Goal: Task Accomplishment & Management: Use online tool/utility

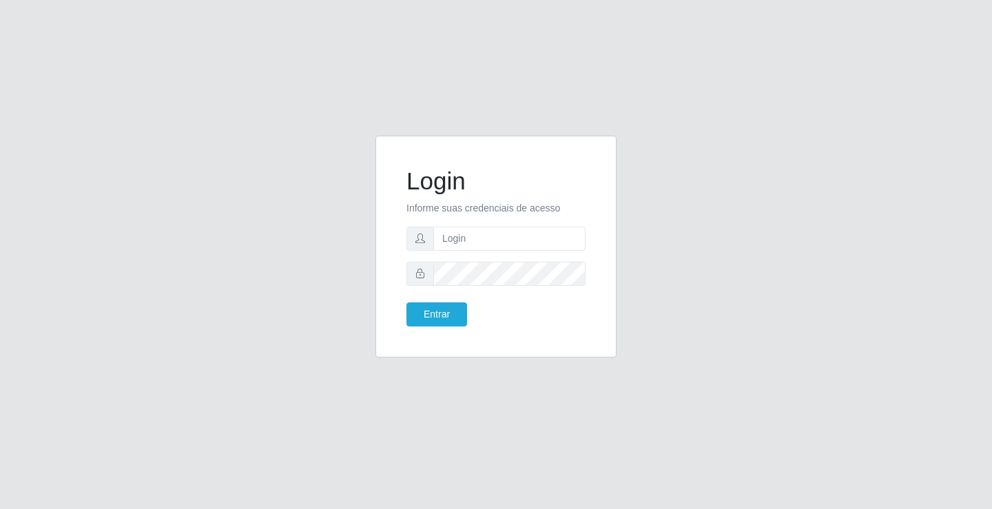
click at [505, 240] on input "text" at bounding box center [509, 239] width 152 height 24
type input "[PERSON_NAME]"
click at [407, 302] on button "Entrar" at bounding box center [437, 314] width 61 height 24
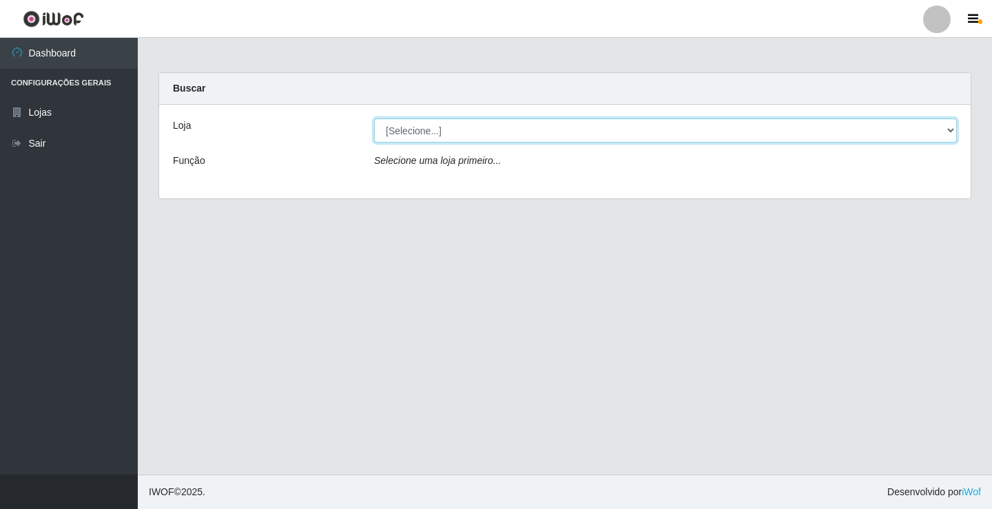
click at [506, 136] on select "[Selecione...] Ideal - Conceição" at bounding box center [665, 131] width 583 height 24
click at [513, 133] on select "[Selecione...] Ideal - Conceição" at bounding box center [665, 131] width 583 height 24
click at [509, 133] on select "[Selecione...] Ideal - Conceição" at bounding box center [665, 131] width 583 height 24
select select "231"
click at [374, 119] on select "[Selecione...] Ideal - Conceição" at bounding box center [665, 131] width 583 height 24
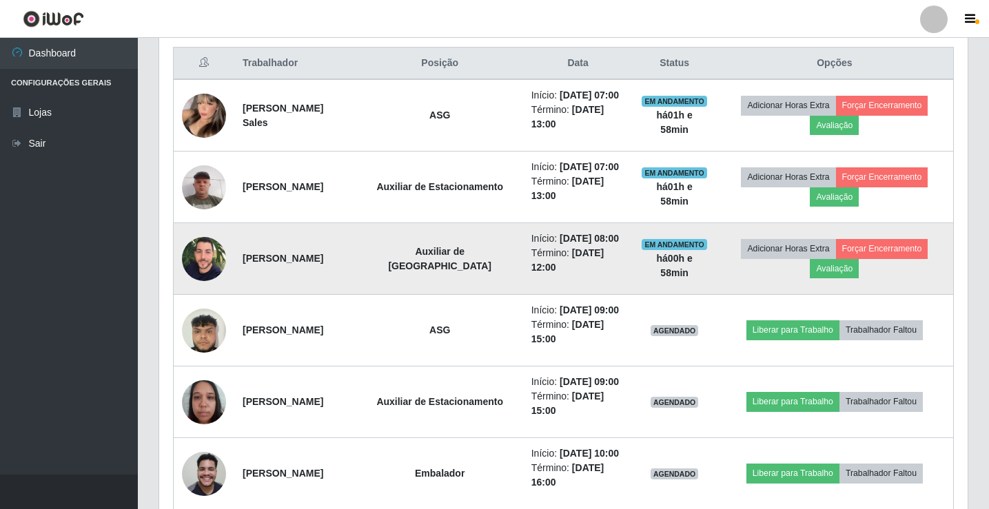
scroll to position [551, 0]
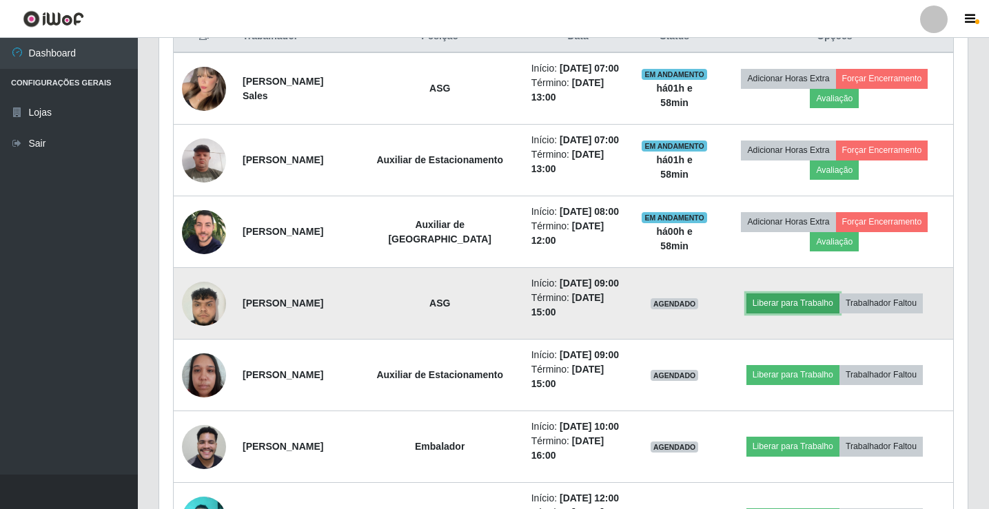
click at [787, 304] on button "Liberar para Trabalho" at bounding box center [792, 303] width 93 height 19
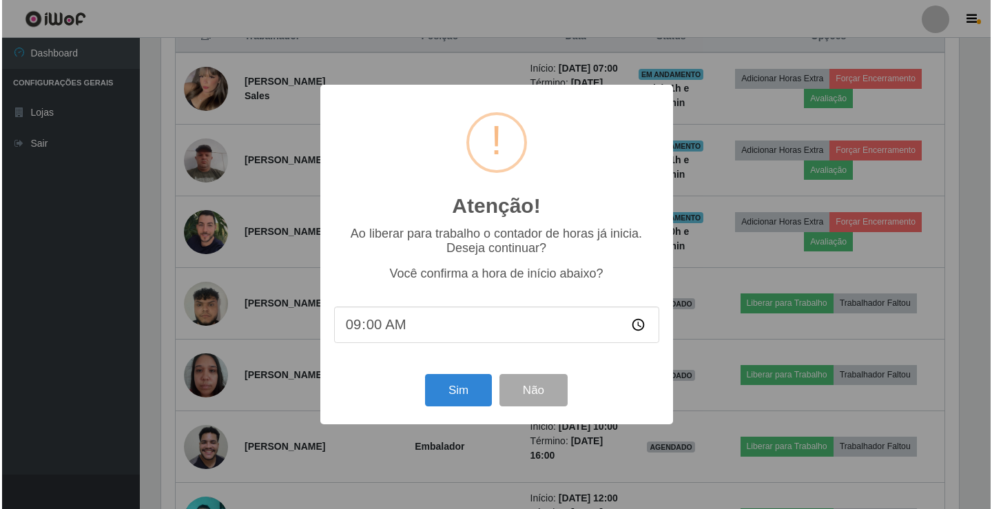
scroll to position [286, 801]
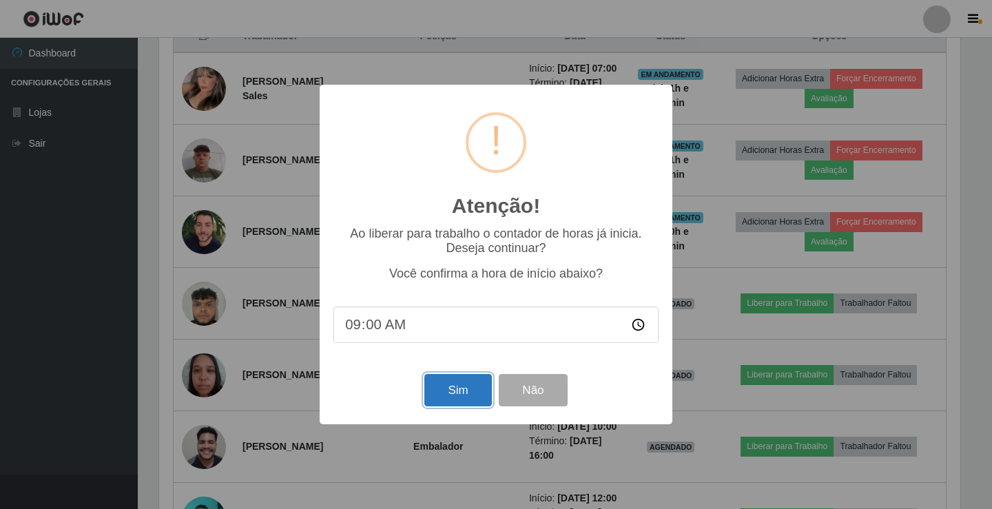
click at [486, 396] on button "Sim" at bounding box center [457, 390] width 67 height 32
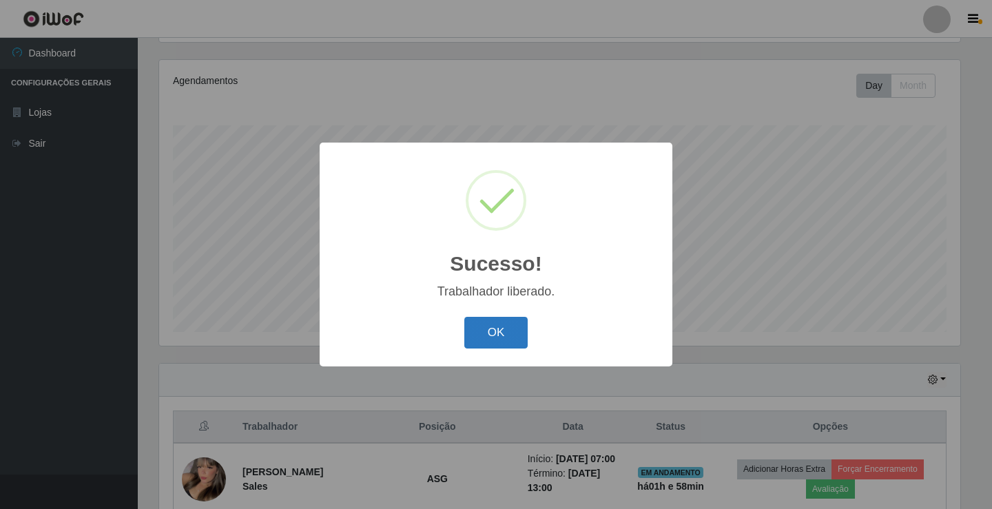
click at [505, 338] on button "OK" at bounding box center [496, 333] width 64 height 32
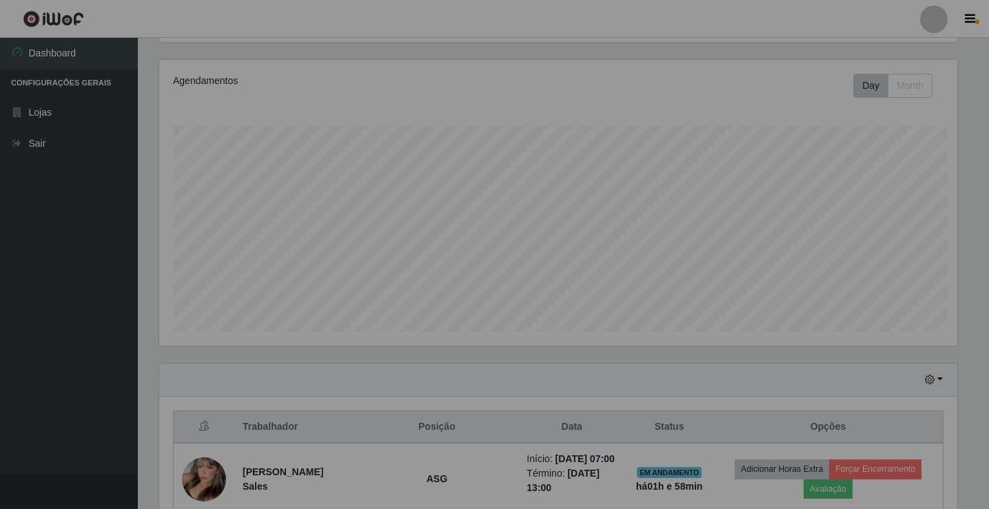
scroll to position [286, 808]
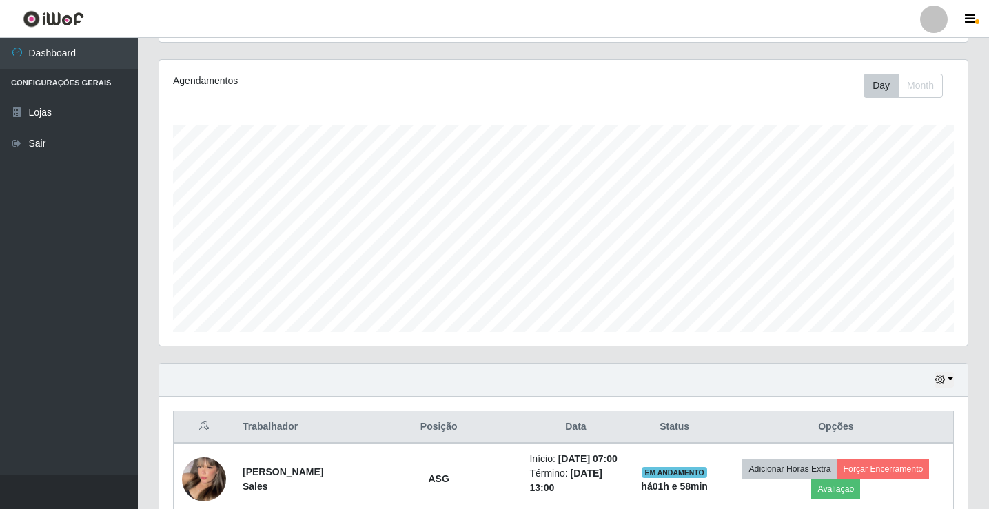
click at [930, 29] on div at bounding box center [934, 20] width 28 height 28
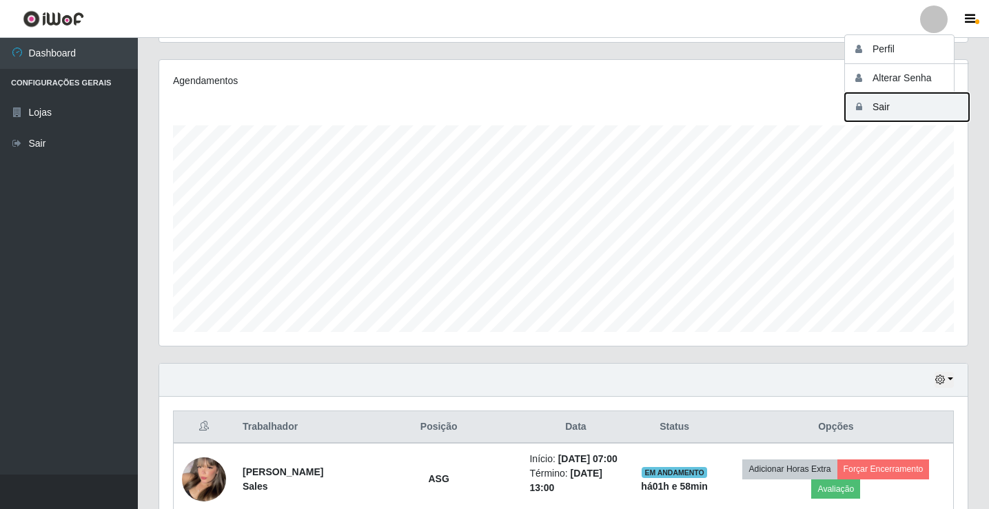
click at [908, 116] on button "Sair" at bounding box center [907, 107] width 124 height 28
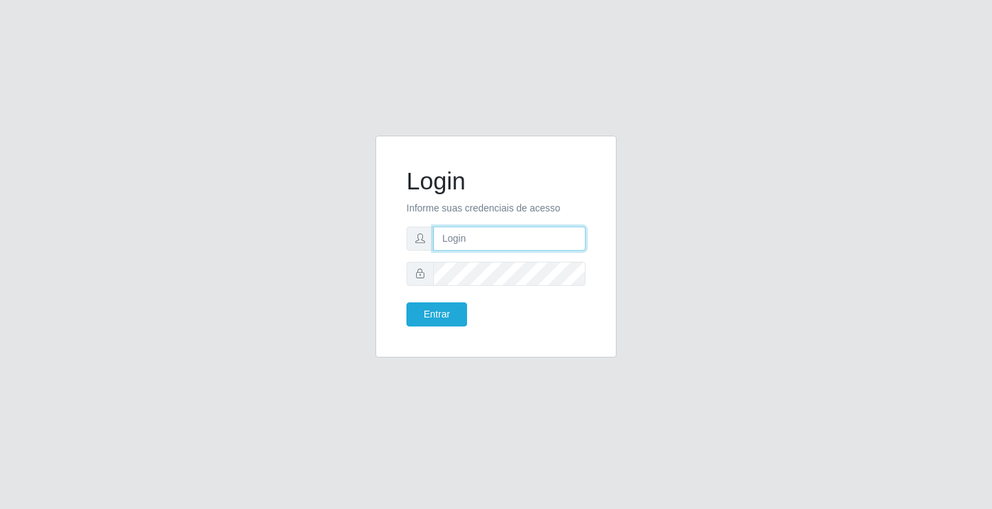
drag, startPoint x: 499, startPoint y: 234, endPoint x: 509, endPoint y: 247, distance: 16.7
click at [499, 234] on input "text" at bounding box center [509, 239] width 152 height 24
type input "[PERSON_NAME]"
click at [407, 302] on button "Entrar" at bounding box center [437, 314] width 61 height 24
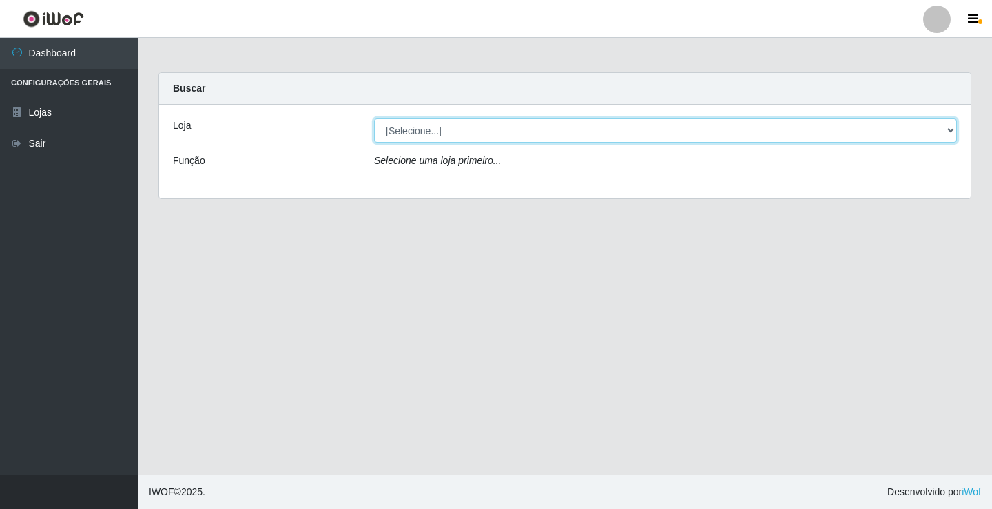
drag, startPoint x: 586, startPoint y: 130, endPoint x: 586, endPoint y: 140, distance: 9.6
click at [586, 130] on select "[Selecione...] Ideal - Conceição" at bounding box center [665, 131] width 583 height 24
select select "231"
click at [374, 119] on select "[Selecione...] Ideal - Conceição" at bounding box center [665, 131] width 583 height 24
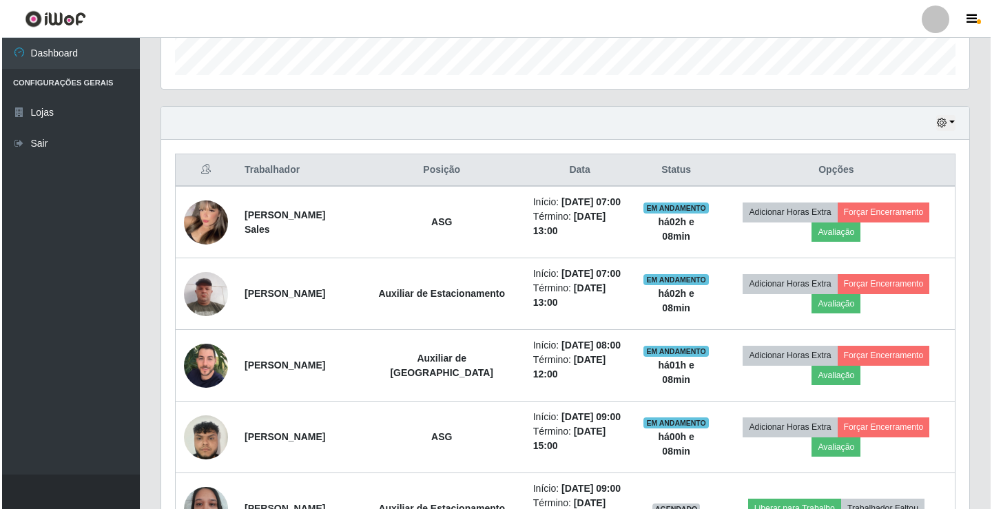
scroll to position [551, 0]
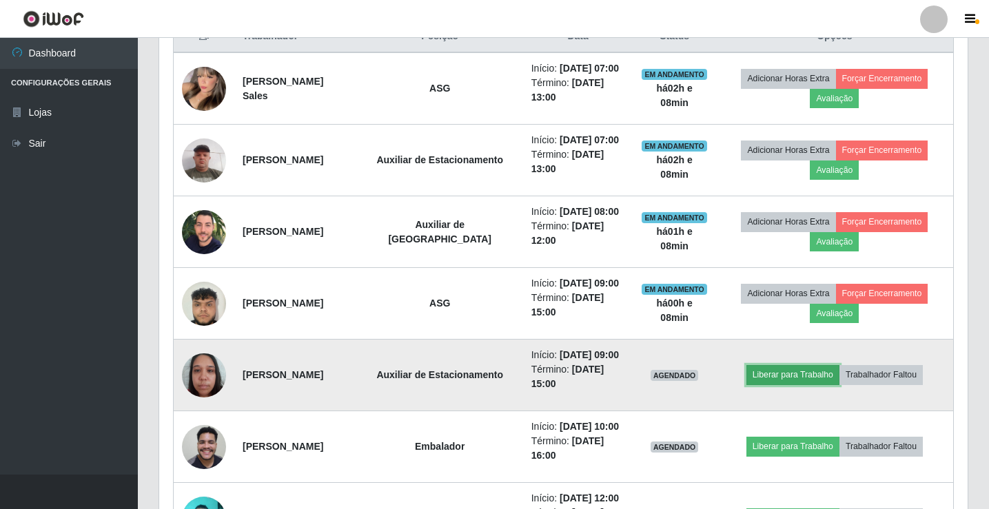
click at [768, 375] on button "Liberar para Trabalho" at bounding box center [792, 374] width 93 height 19
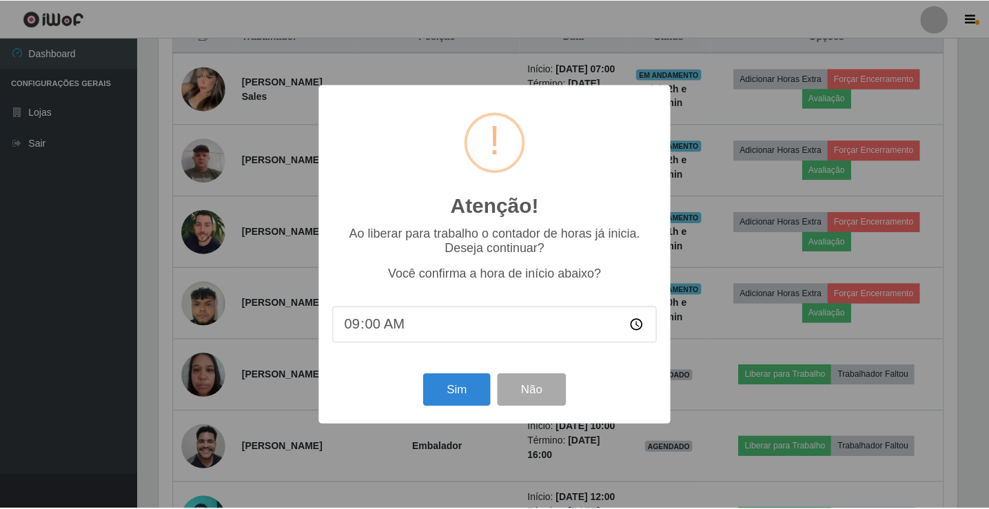
scroll to position [286, 801]
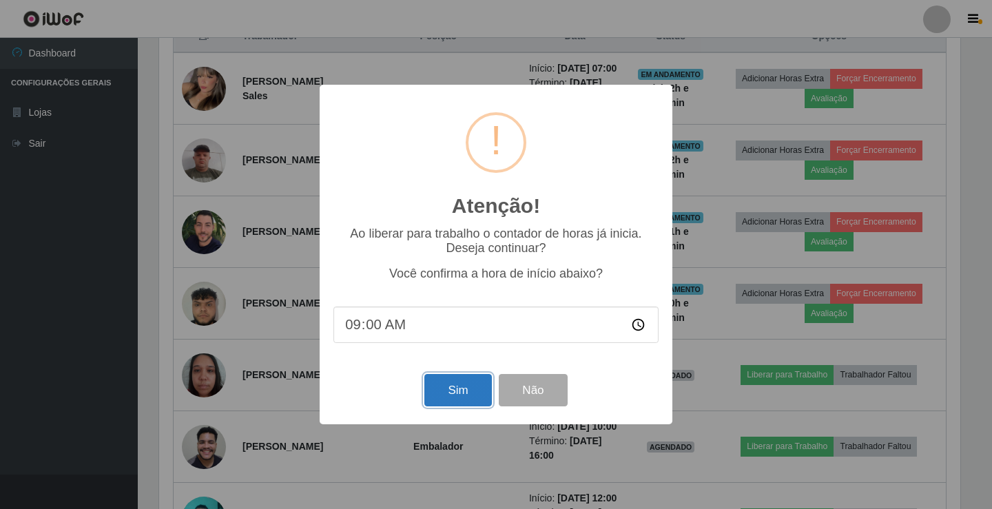
click at [455, 389] on button "Sim" at bounding box center [457, 390] width 67 height 32
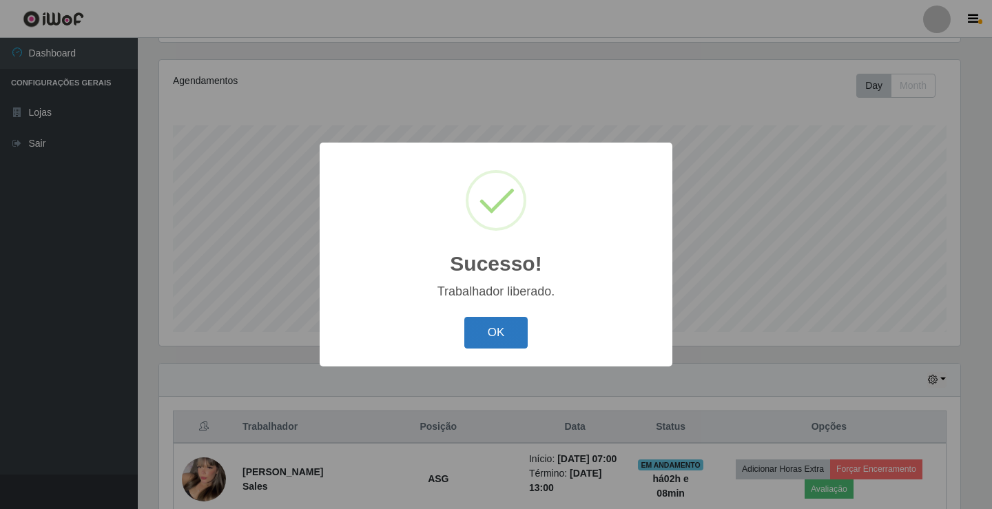
click at [506, 327] on button "OK" at bounding box center [496, 333] width 64 height 32
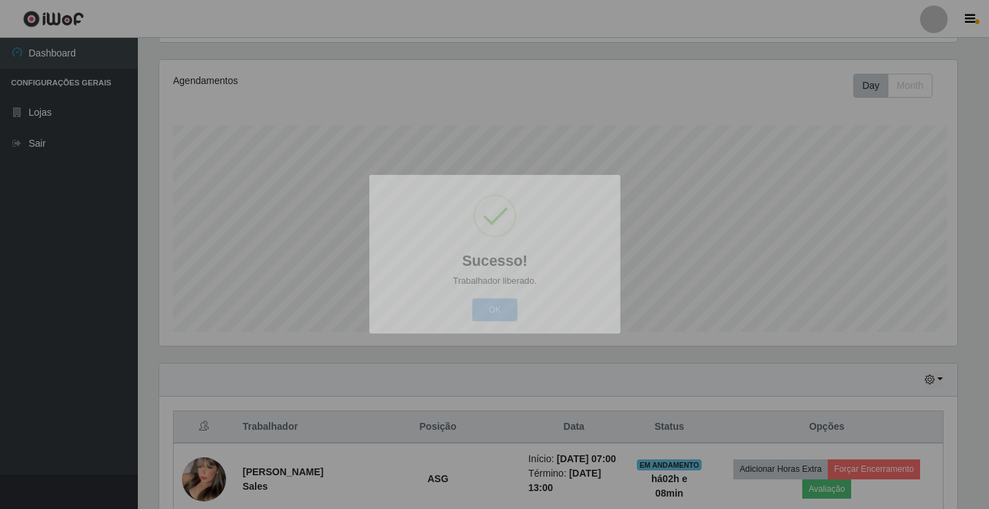
scroll to position [286, 808]
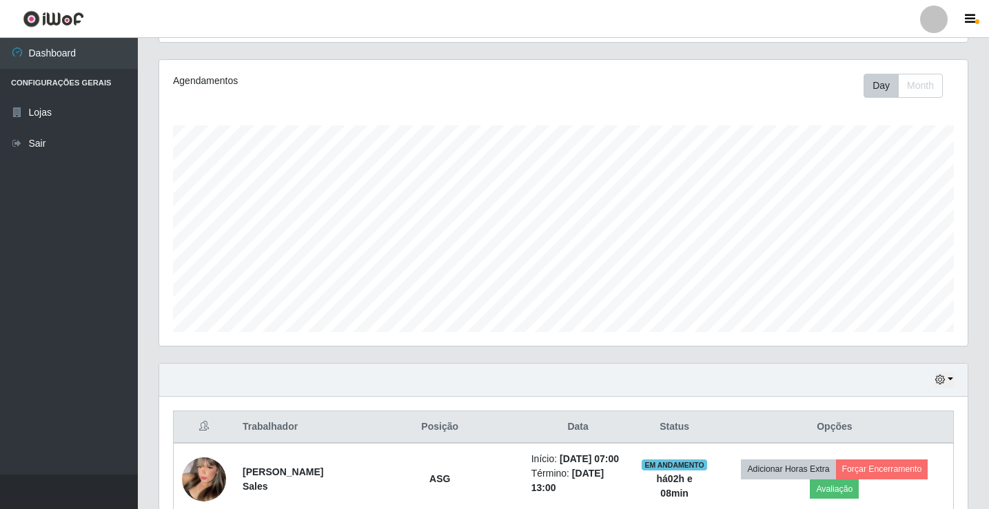
click at [934, 21] on div at bounding box center [934, 20] width 28 height 28
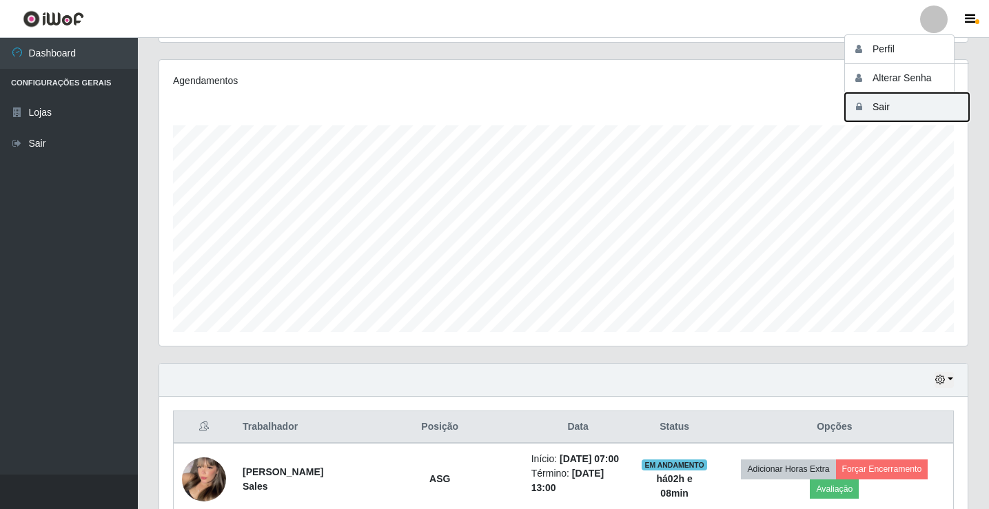
click at [914, 110] on button "Sair" at bounding box center [907, 107] width 124 height 28
